Goal: Navigation & Orientation: Find specific page/section

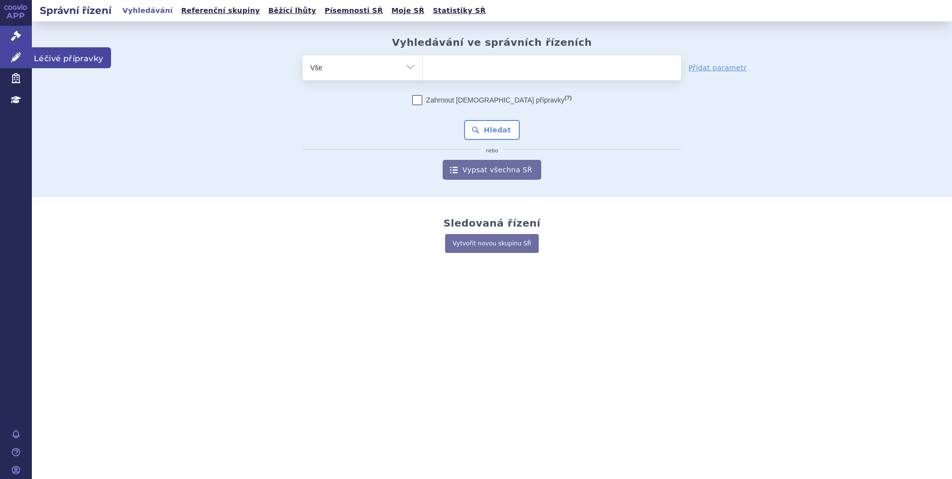
click at [11, 57] on icon at bounding box center [16, 57] width 10 height 10
